Goal: Information Seeking & Learning: Check status

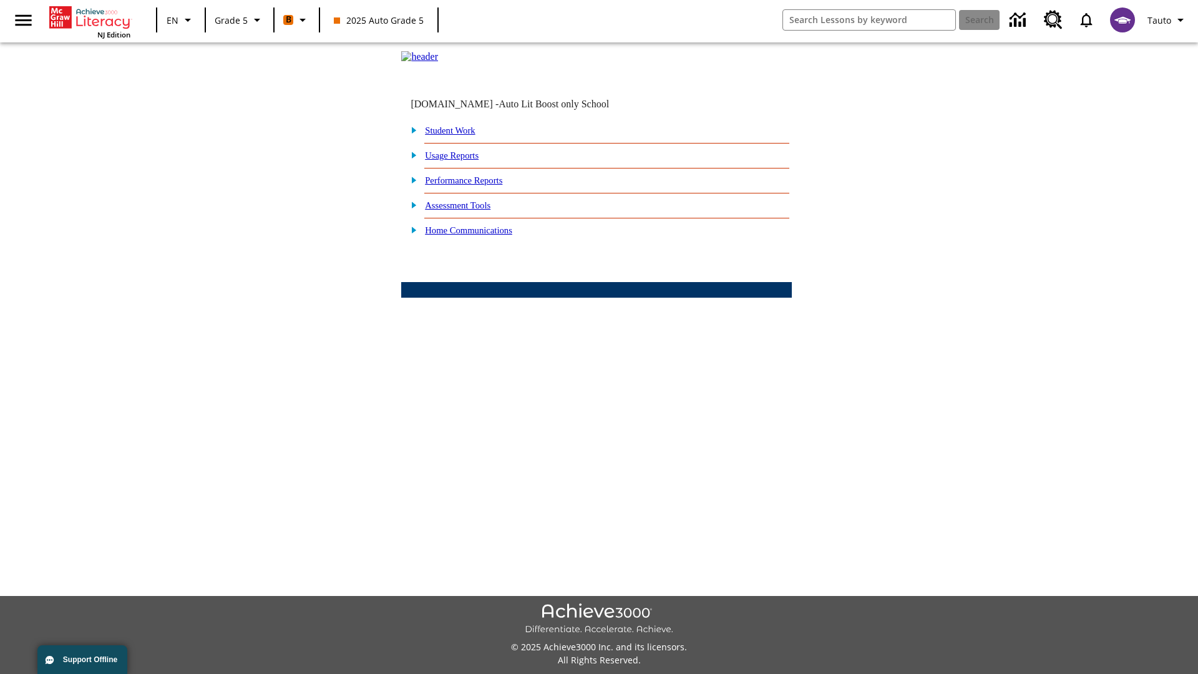
click at [458, 135] on link "Student Work" at bounding box center [450, 130] width 50 height 10
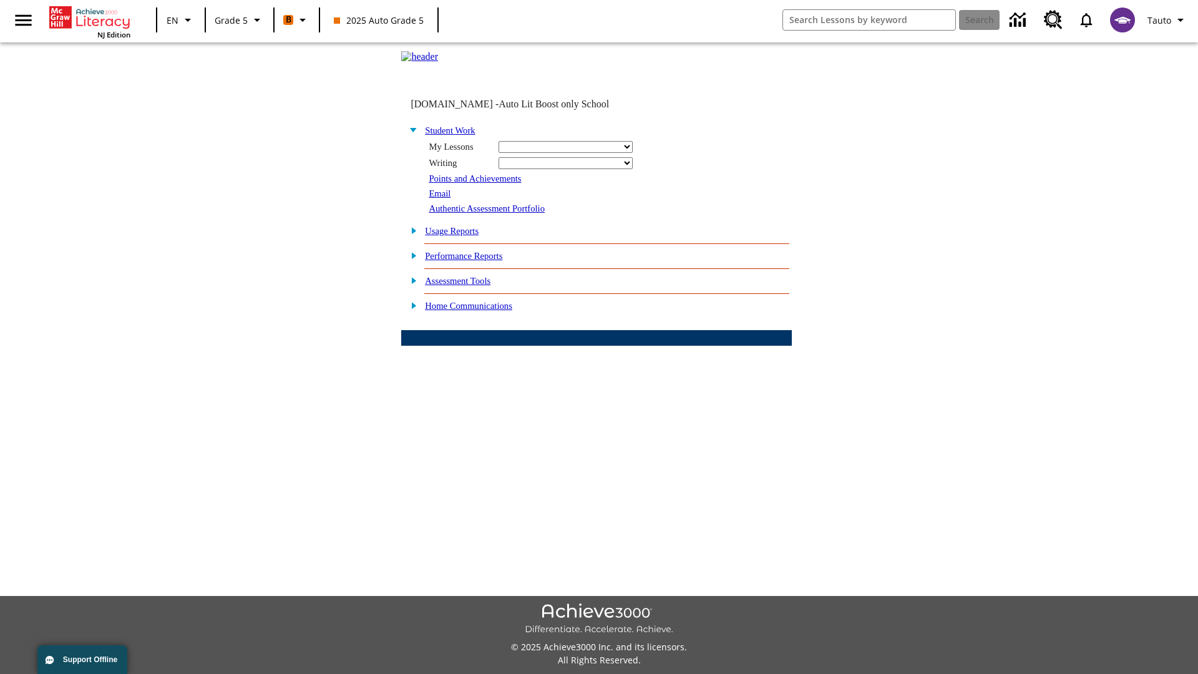
select select "/options/reports/?report_id=12&atype=21&section=2"
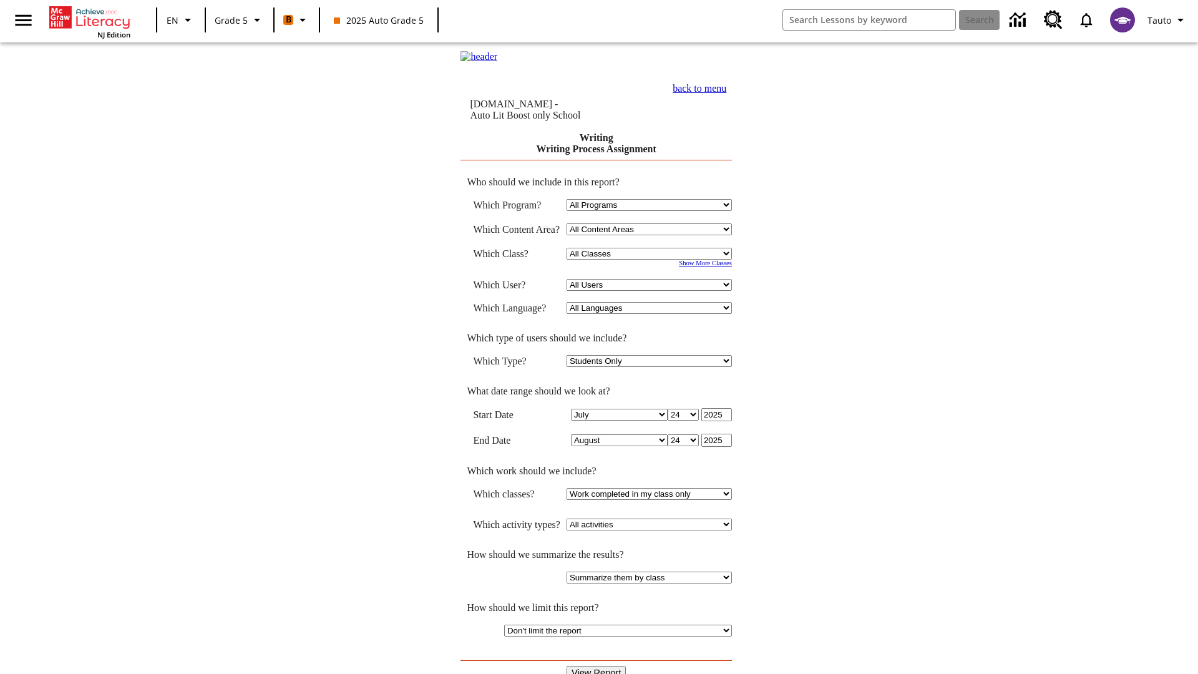
click at [652, 255] on select "Select a Class: All Classes 2025 Auto Grade 5 OL 2025 Auto Grade 6" at bounding box center [648, 254] width 165 height 12
select select "11133131"
select select "21437107"
click at [596, 666] on input "View Report" at bounding box center [596, 673] width 60 height 14
